Goal: Task Accomplishment & Management: Use online tool/utility

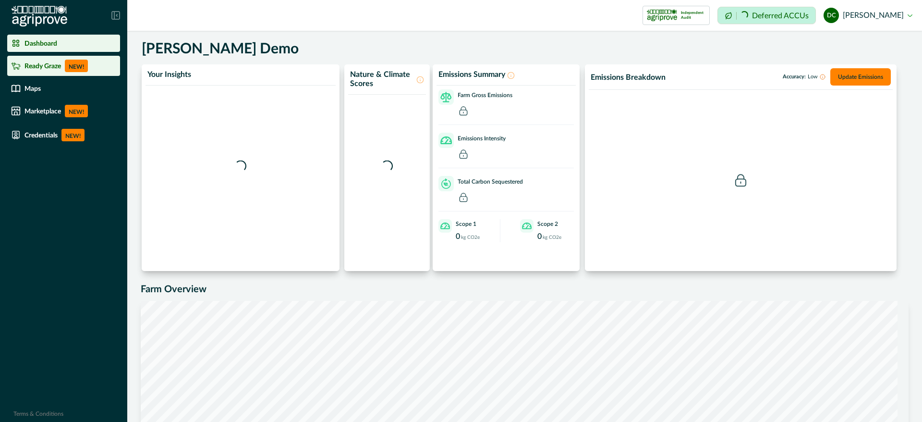
click at [60, 66] on p "Ready Graze" at bounding box center [42, 66] width 36 height 8
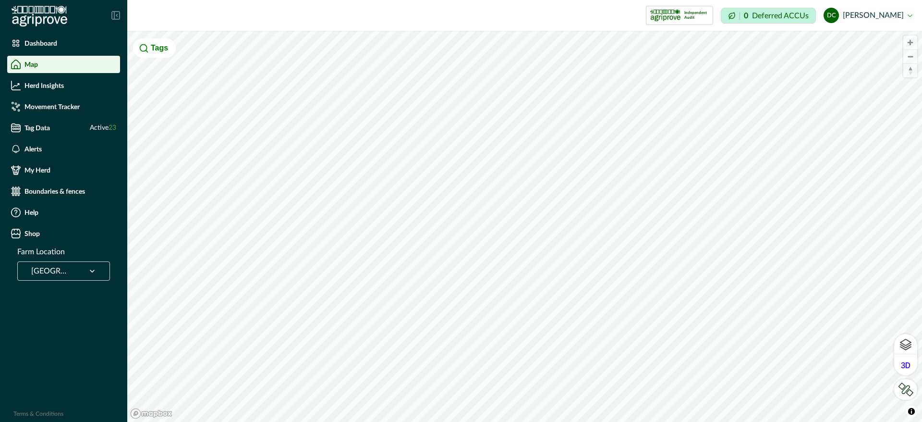
click at [88, 271] on icon at bounding box center [92, 271] width 10 height 10
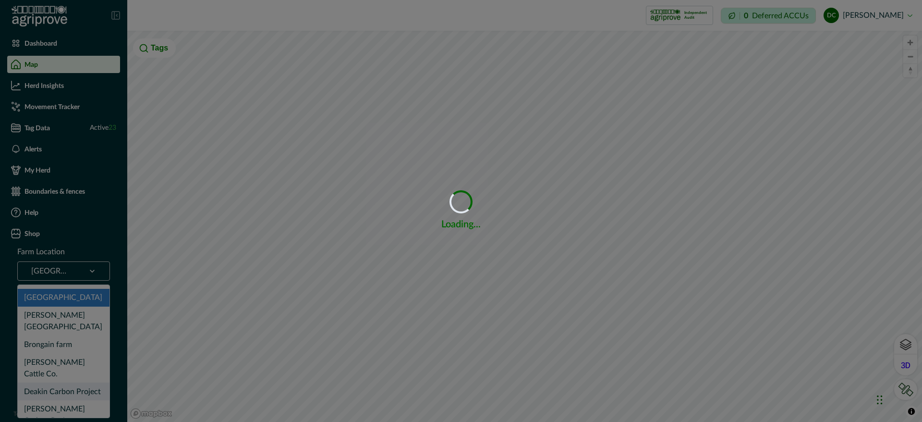
click at [62, 373] on div "Loading... Loading..." at bounding box center [461, 211] width 922 height 422
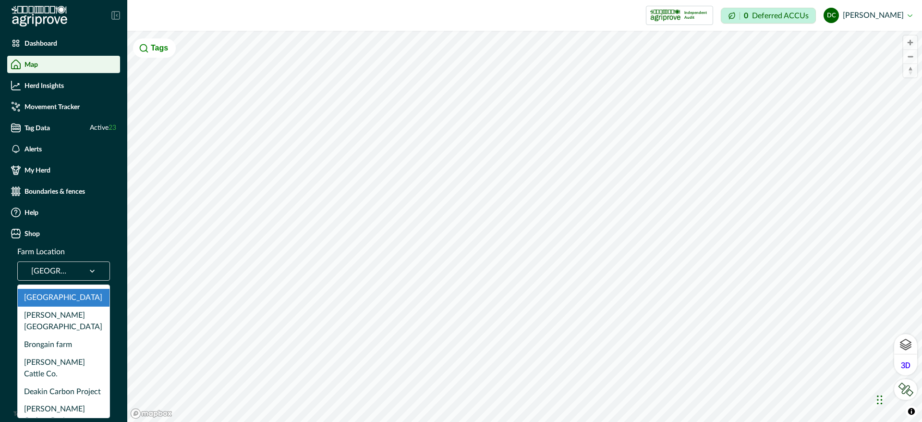
click at [93, 268] on icon at bounding box center [92, 271] width 10 height 10
click at [64, 382] on div "Deakin Carbon Project" at bounding box center [64, 391] width 92 height 18
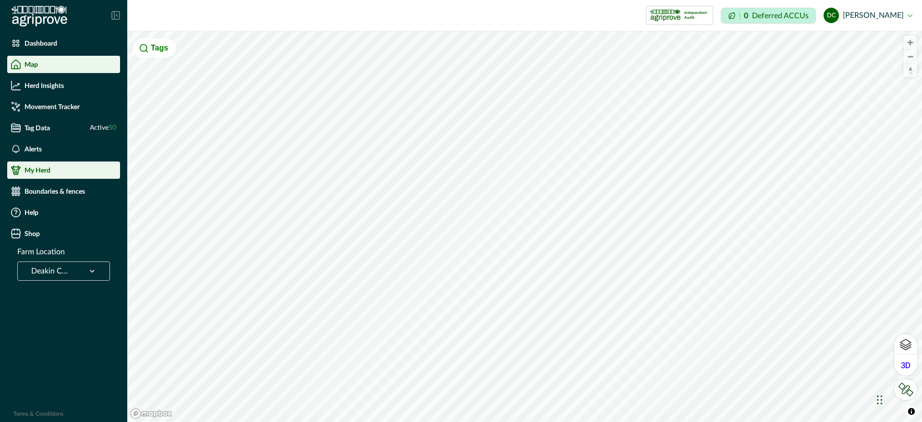
click at [45, 177] on li "My Herd" at bounding box center [63, 169] width 113 height 17
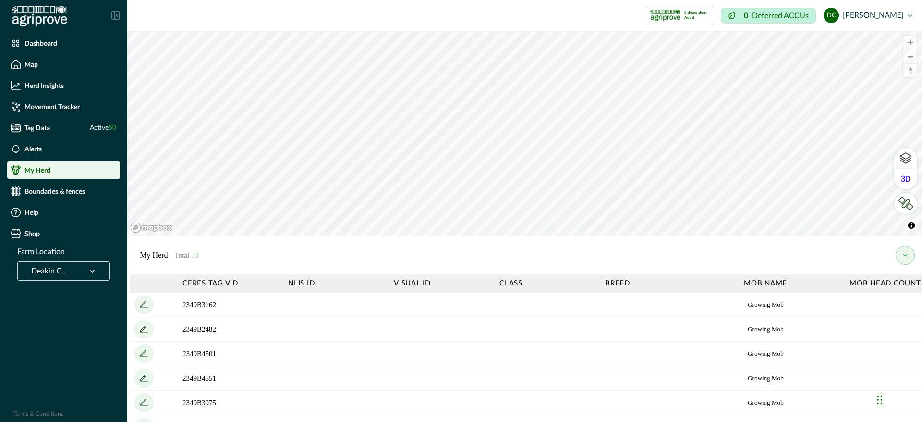
click at [140, 306] on icon "add" at bounding box center [143, 304] width 15 height 15
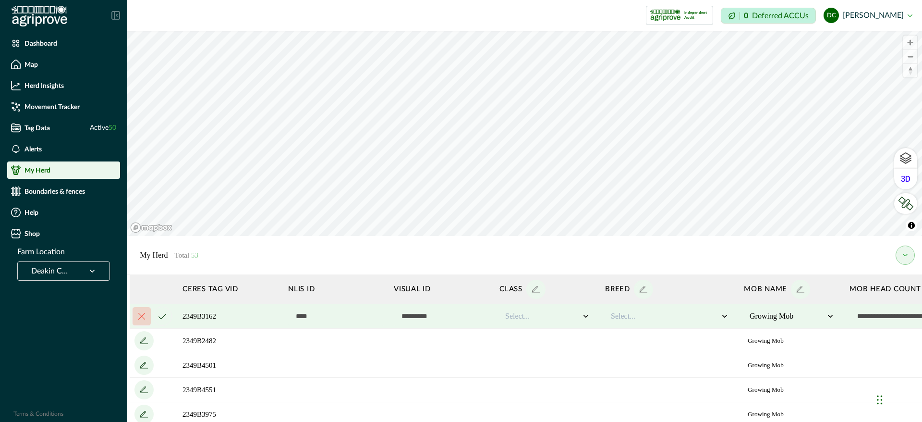
scroll to position [0, 149]
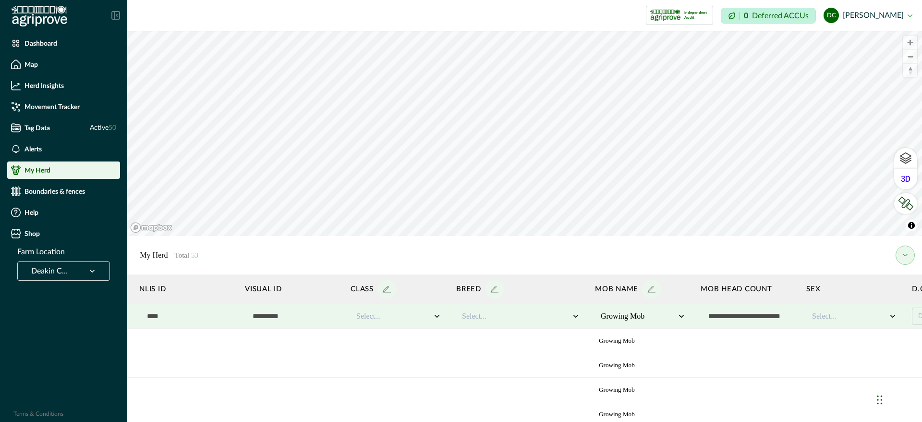
click at [485, 318] on div at bounding box center [516, 316] width 108 height 12
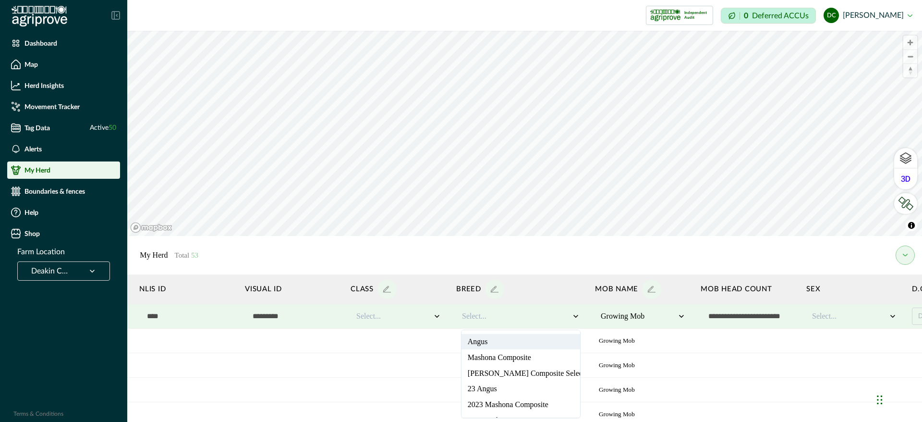
click at [501, 317] on div at bounding box center [516, 316] width 108 height 12
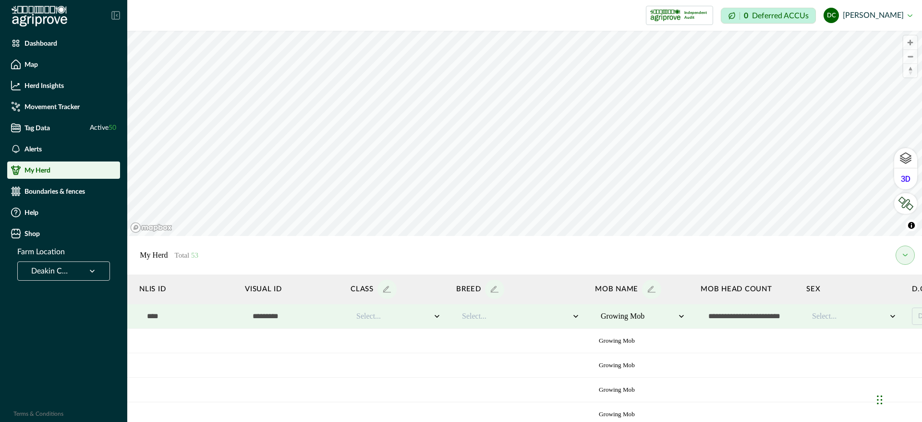
scroll to position [0, 738]
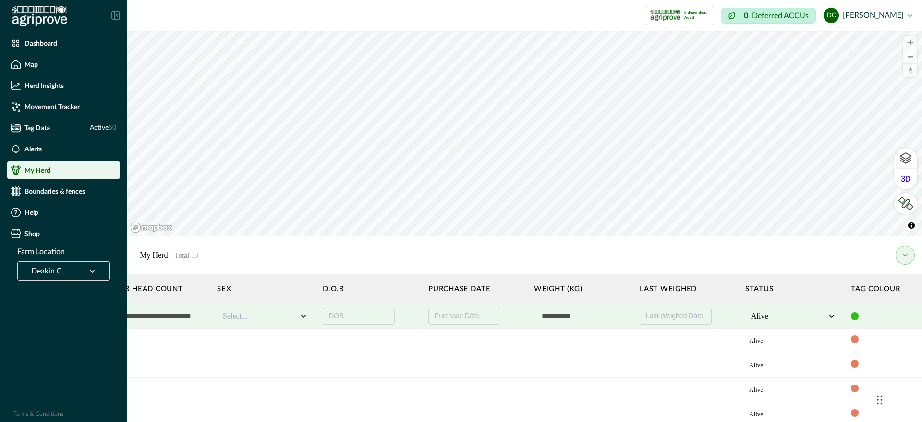
click at [851, 315] on div at bounding box center [855, 316] width 8 height 8
click at [921, 335] on div at bounding box center [934, 334] width 10 height 10
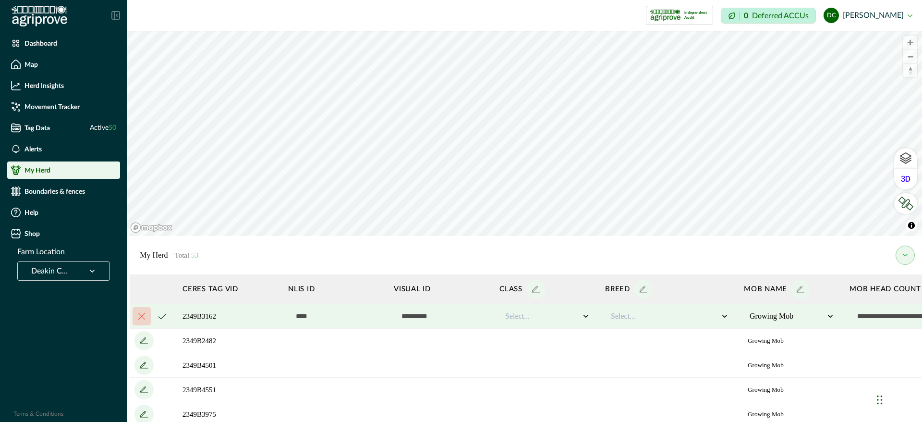
click at [160, 320] on button "cancel" at bounding box center [162, 315] width 19 height 19
